Goal: Navigation & Orientation: Find specific page/section

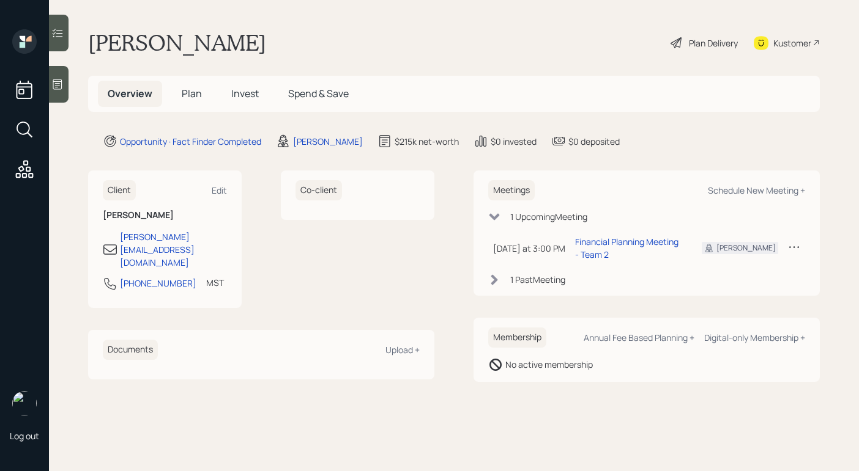
click at [50, 84] on div at bounding box center [59, 84] width 20 height 37
